Goal: Transaction & Acquisition: Purchase product/service

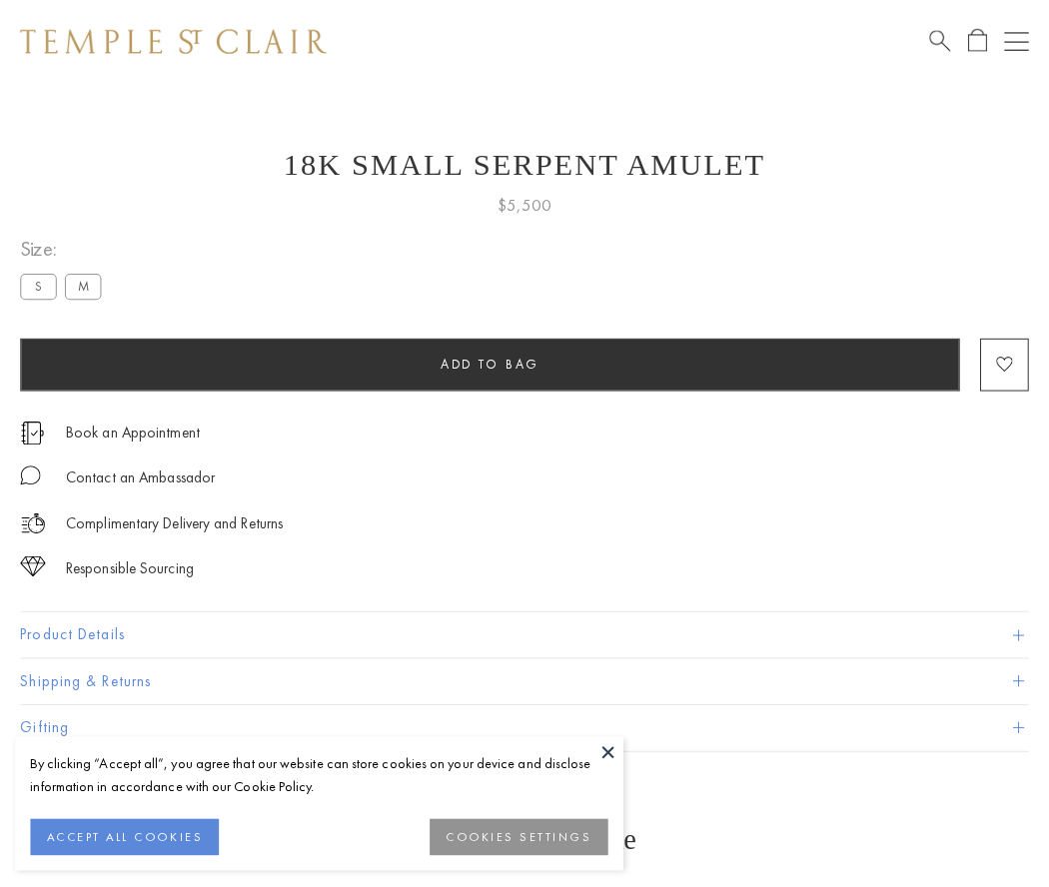
scroll to position [80, 0]
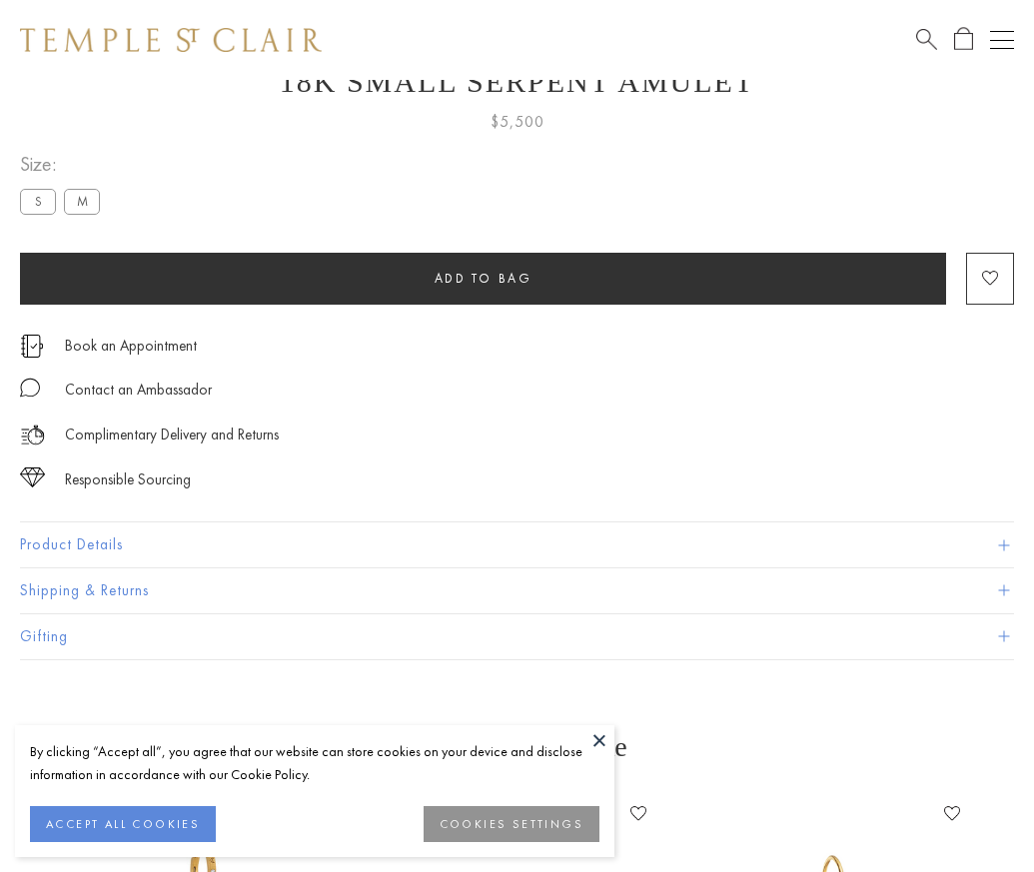
click at [482, 278] on span "Add to bag" at bounding box center [483, 278] width 98 height 17
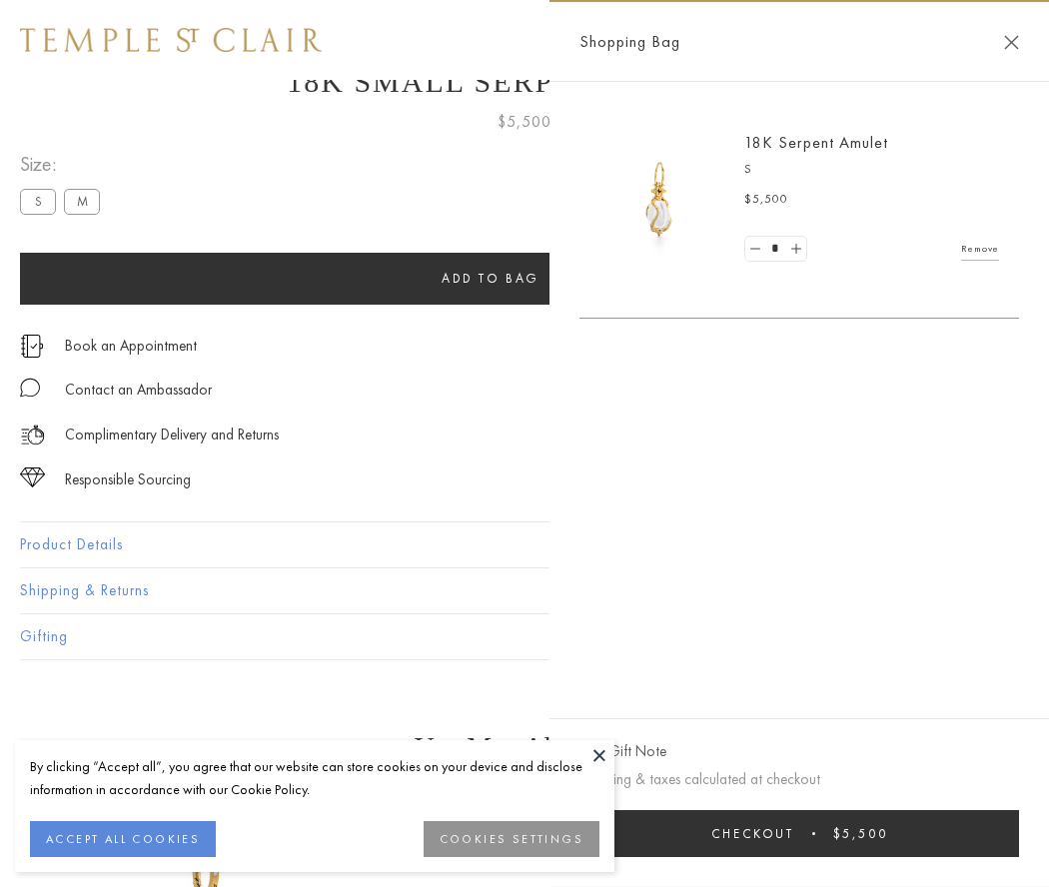
click at [821, 833] on button "Checkout $5,500" at bounding box center [798, 833] width 439 height 47
